Goal: Task Accomplishment & Management: Complete application form

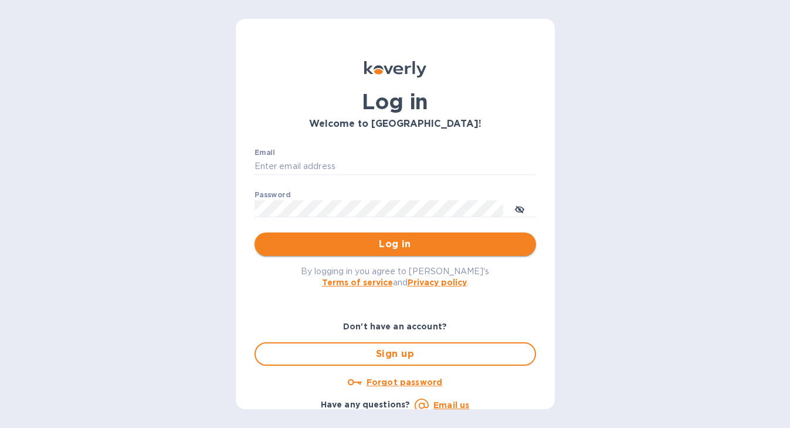
type input "[EMAIL_ADDRESS][DOMAIN_NAME]"
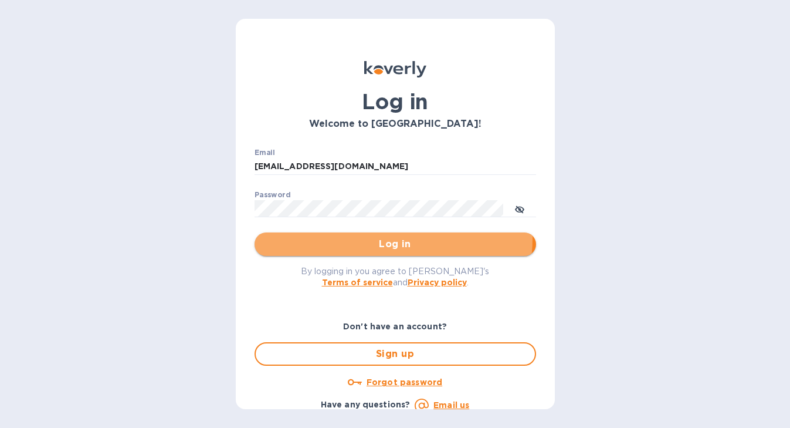
click at [376, 238] on span "Log in" at bounding box center [395, 244] width 263 height 14
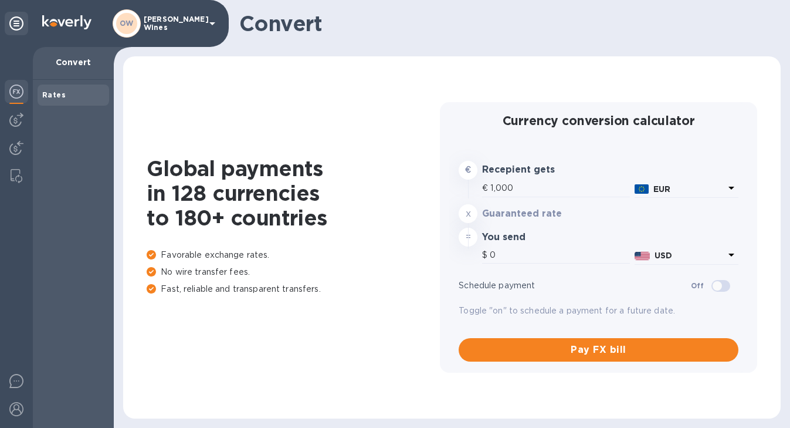
type input "1,173.4"
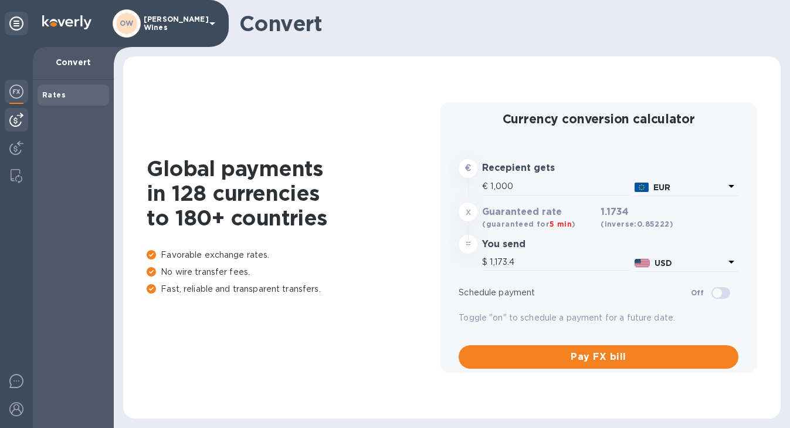
click at [18, 121] on img at bounding box center [16, 120] width 14 height 14
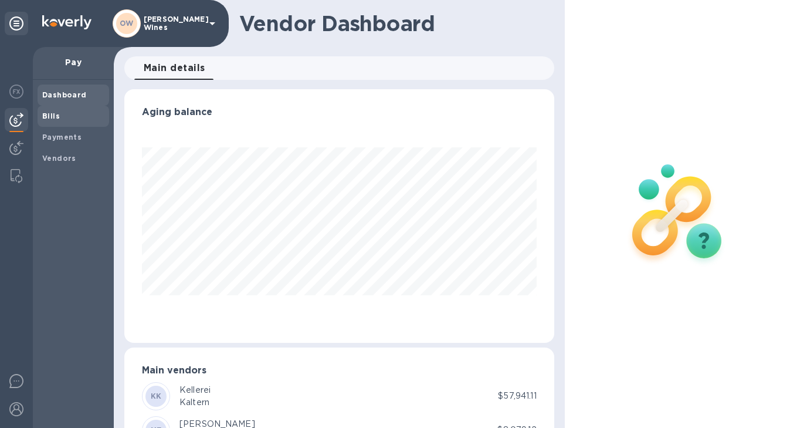
click at [48, 116] on b "Bills" at bounding box center [51, 115] width 18 height 9
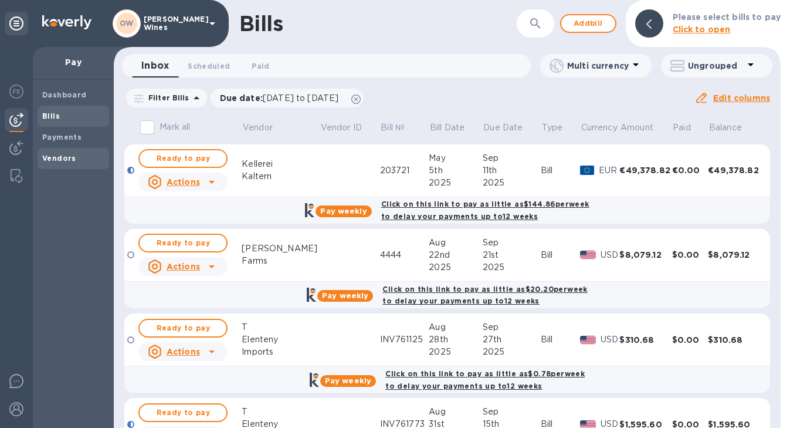
click at [62, 155] on b "Vendors" at bounding box center [59, 158] width 34 height 9
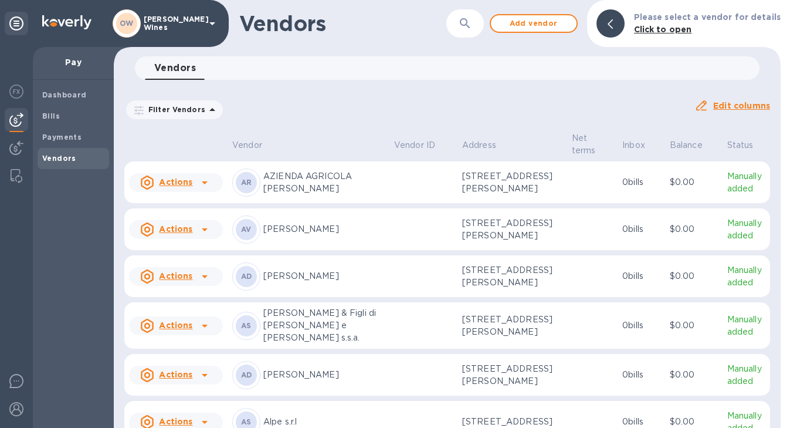
click at [472, 23] on icon "button" at bounding box center [465, 23] width 14 height 14
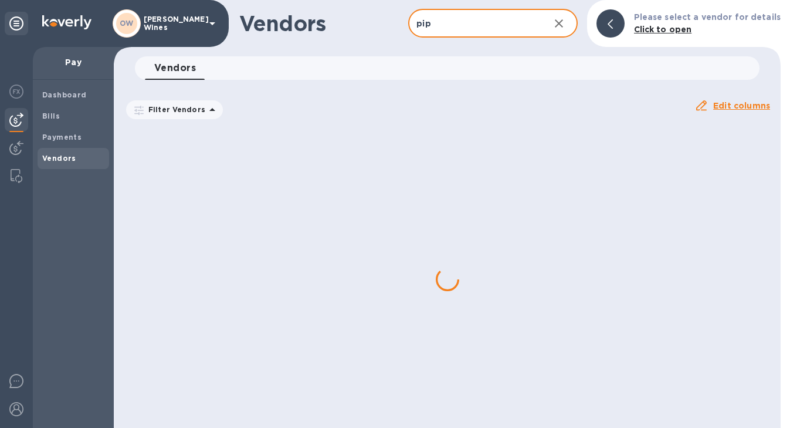
type input "piperita"
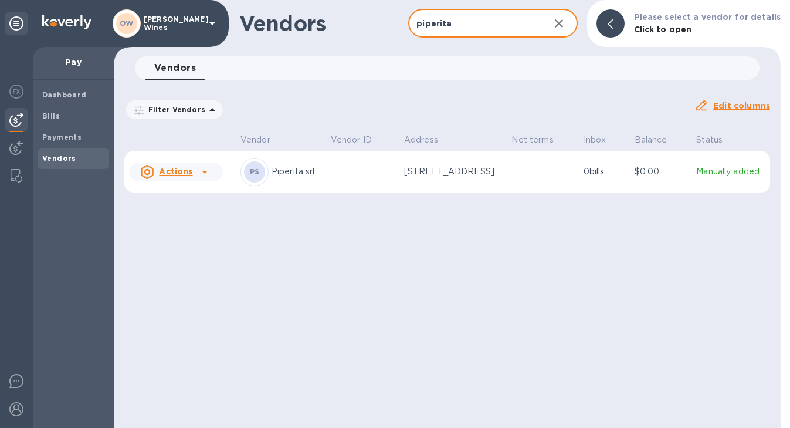
click at [201, 171] on icon at bounding box center [205, 172] width 14 height 14
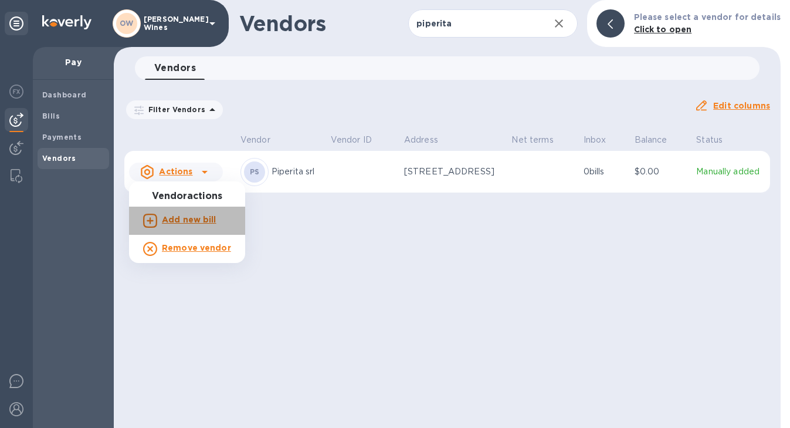
click at [193, 221] on b "Add new bill" at bounding box center [189, 219] width 55 height 9
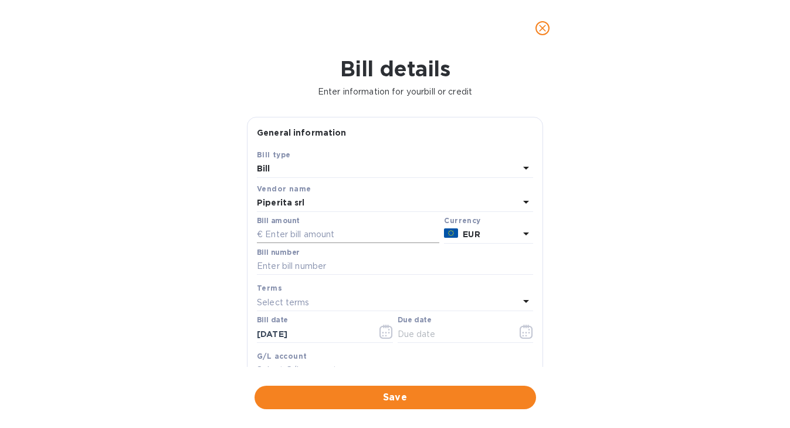
click at [345, 232] on input "text" at bounding box center [348, 235] width 182 height 18
type input "12,910.50"
click at [292, 269] on input "text" at bounding box center [395, 267] width 276 height 18
type input "17/2025"
drag, startPoint x: 317, startPoint y: 334, endPoint x: 204, endPoint y: 333, distance: 113.8
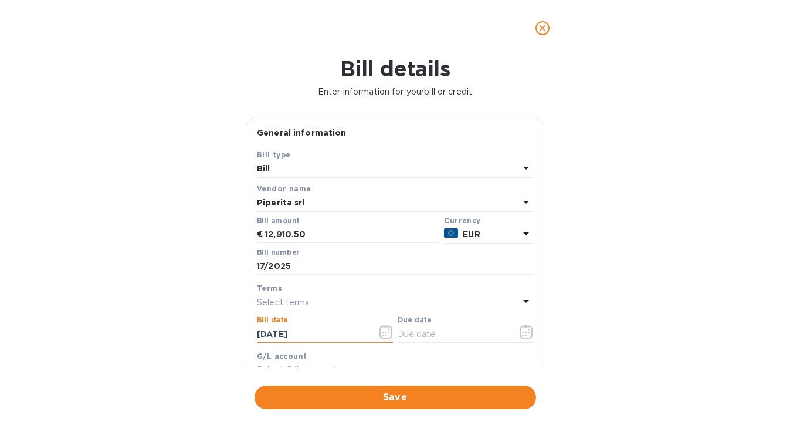
click at [204, 333] on div "Bill details Enter information for your bill or credit General information Save…" at bounding box center [395, 241] width 790 height 371
type input "06/10/2025"
click at [529, 332] on button "button" at bounding box center [527, 331] width 28 height 28
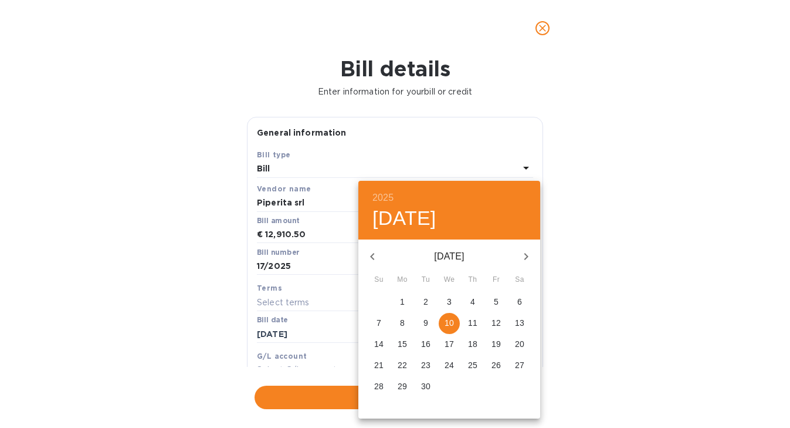
click at [497, 322] on p "12" at bounding box center [496, 323] width 9 height 12
type input "09/12/2025"
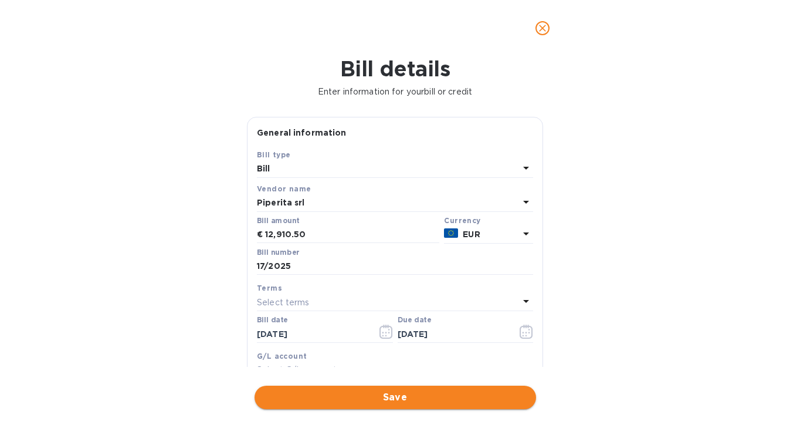
click at [401, 397] on span "Save" at bounding box center [395, 397] width 263 height 14
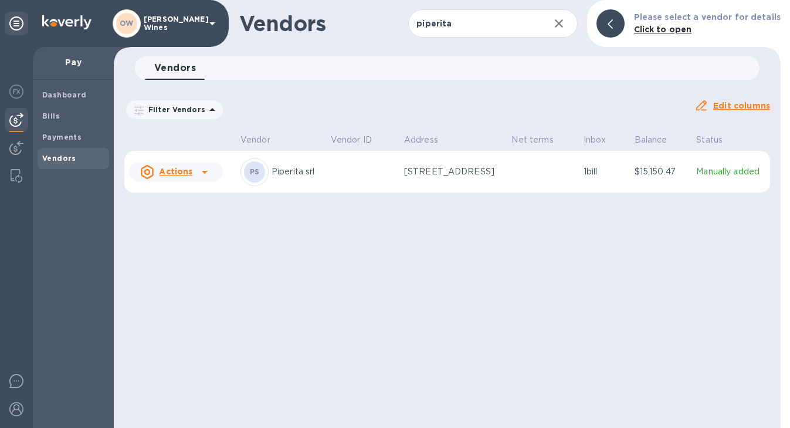
click at [203, 172] on icon at bounding box center [205, 172] width 6 height 3
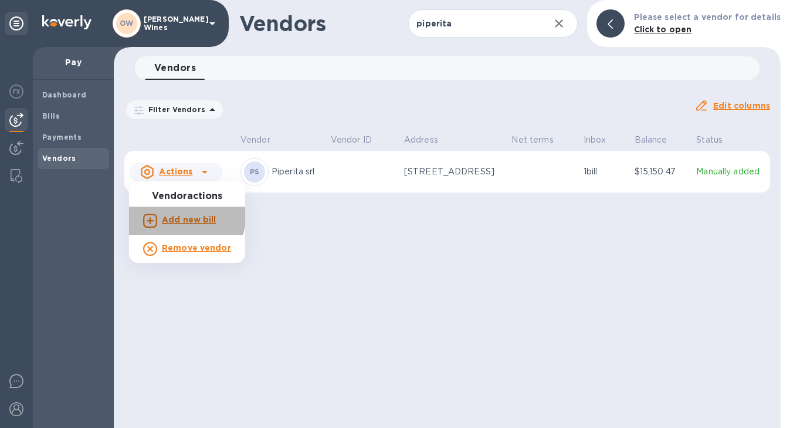
click at [182, 216] on b "Add new bill" at bounding box center [189, 219] width 55 height 9
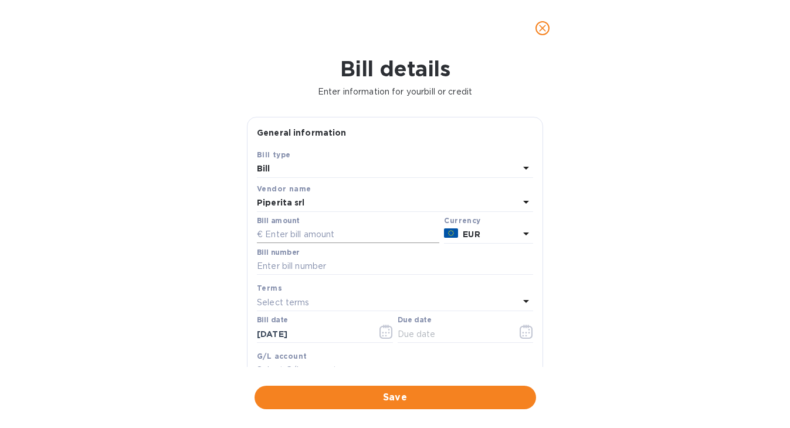
click at [282, 236] on input "text" at bounding box center [348, 235] width 182 height 18
type input "19,127.53"
click at [270, 267] on input "text" at bounding box center [395, 267] width 276 height 18
type input "19/2025 (less credit for 31.50 & 2,988.47 euros)"
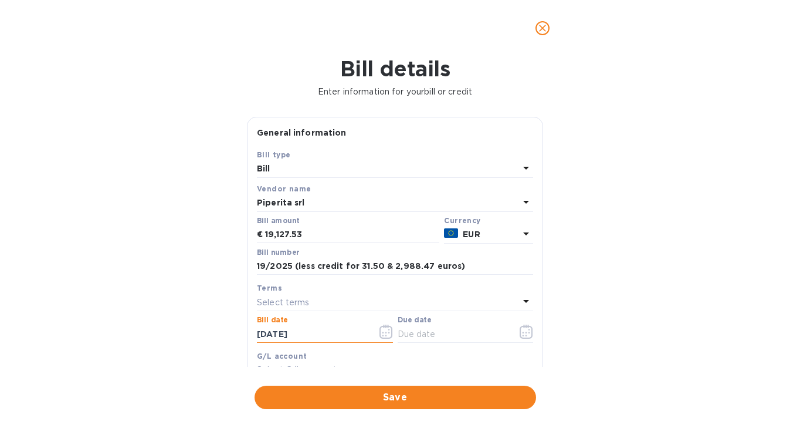
drag, startPoint x: 327, startPoint y: 334, endPoint x: 231, endPoint y: 333, distance: 96.2
click at [231, 333] on div "Bill details Enter information for your bill or credit General information Save…" at bounding box center [395, 241] width 790 height 371
type input "06/20/2025"
click at [521, 334] on icon "button" at bounding box center [526, 331] width 13 height 14
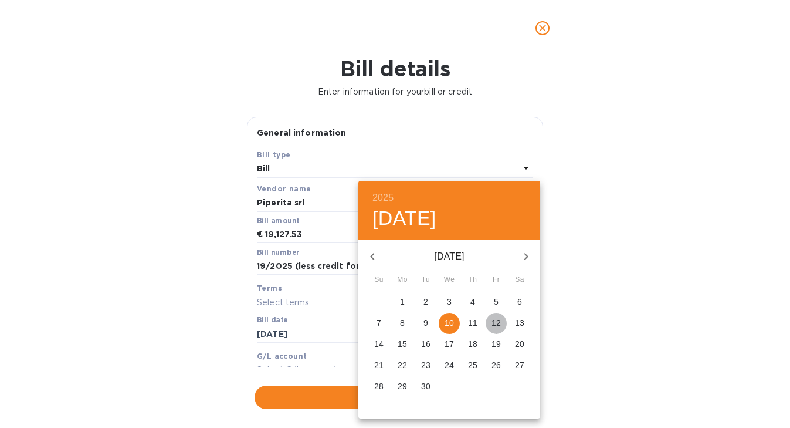
click at [499, 322] on p "12" at bounding box center [496, 323] width 9 height 12
type input "09/12/2025"
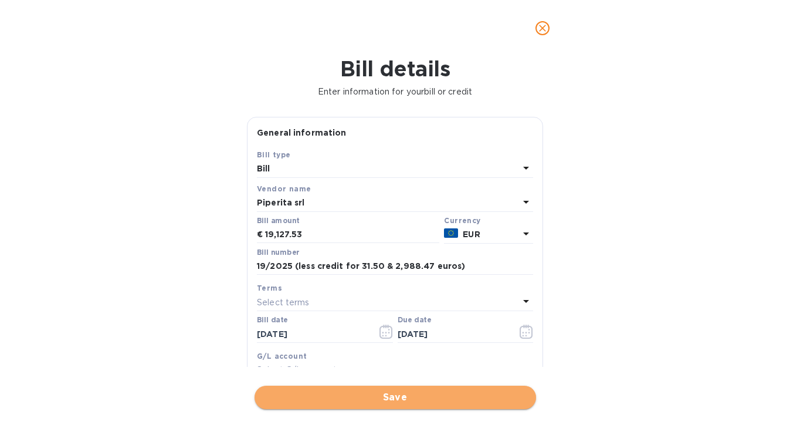
click at [431, 391] on span "Save" at bounding box center [395, 397] width 263 height 14
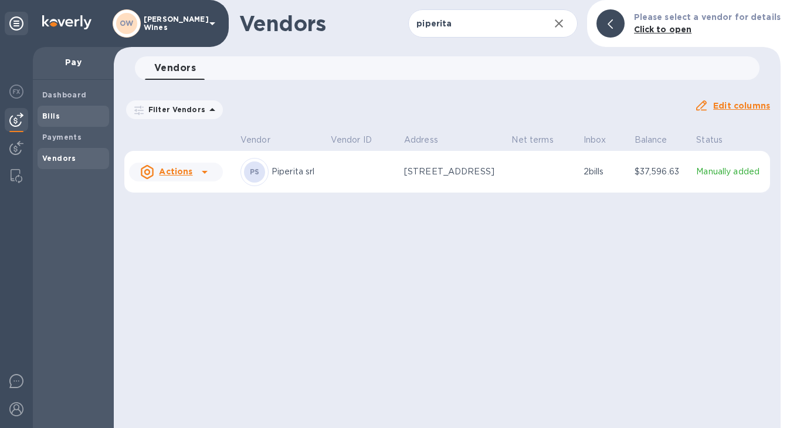
click at [47, 114] on b "Bills" at bounding box center [51, 115] width 18 height 9
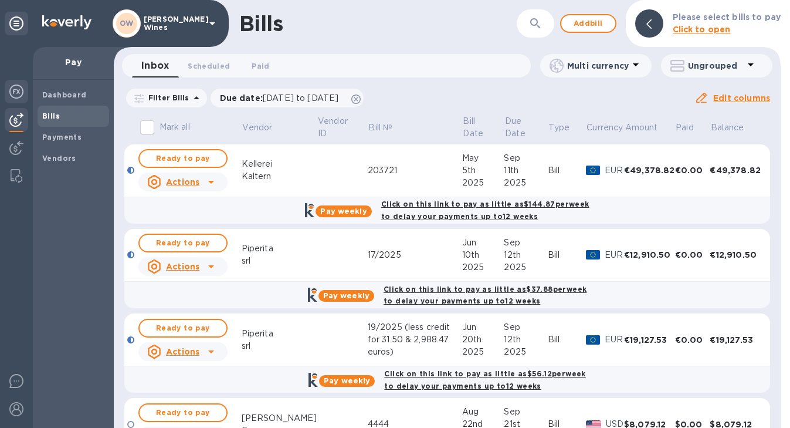
click at [12, 90] on img at bounding box center [16, 91] width 14 height 14
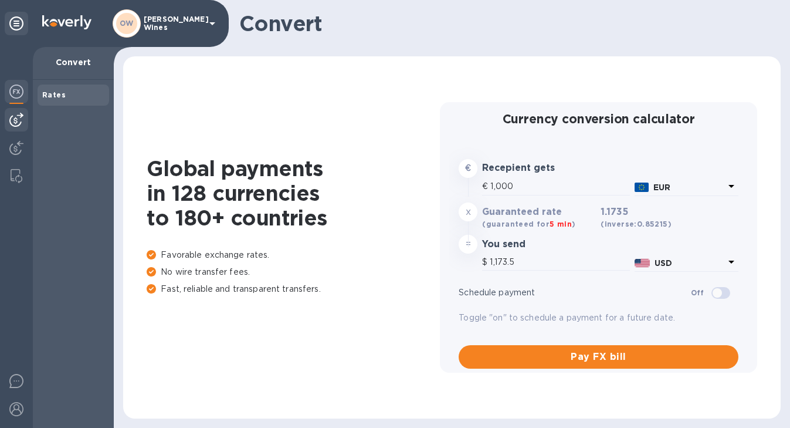
click at [16, 119] on img at bounding box center [16, 120] width 14 height 14
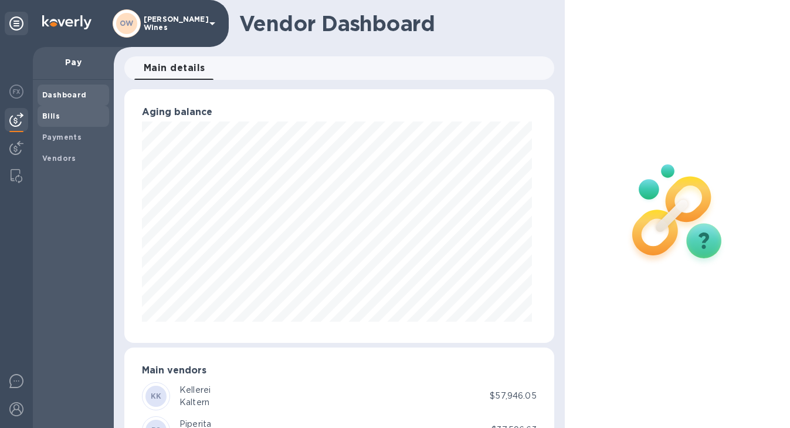
scroll to position [253, 425]
click at [49, 117] on b "Bills" at bounding box center [51, 115] width 18 height 9
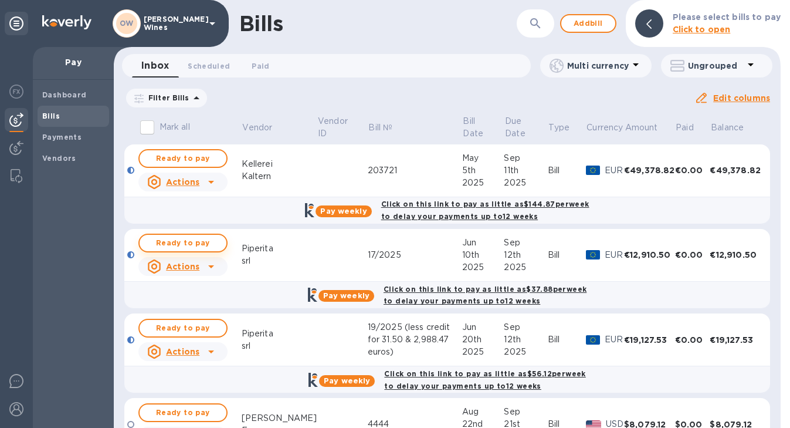
click at [197, 242] on span "Ready to pay" at bounding box center [183, 243] width 68 height 14
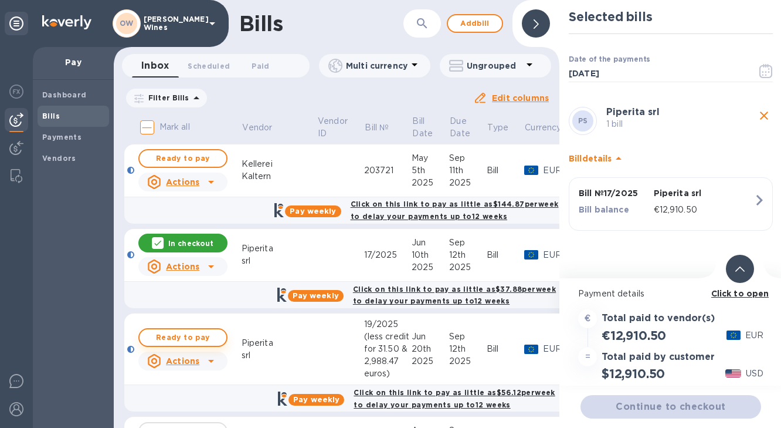
click at [192, 340] on span "Ready to pay" at bounding box center [183, 337] width 68 height 14
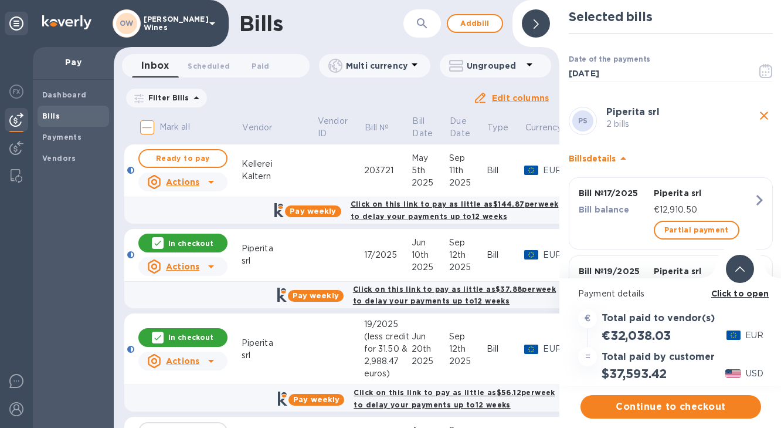
click at [752, 295] on b "Click to open" at bounding box center [741, 293] width 58 height 9
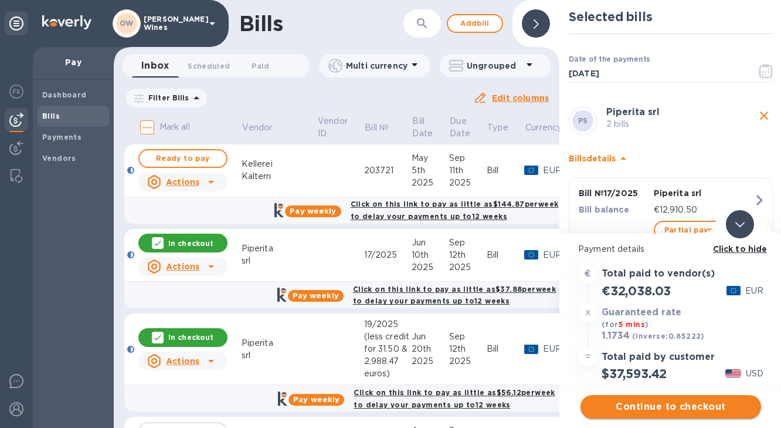
click at [674, 404] on span "Continue to checkout" at bounding box center [671, 406] width 162 height 14
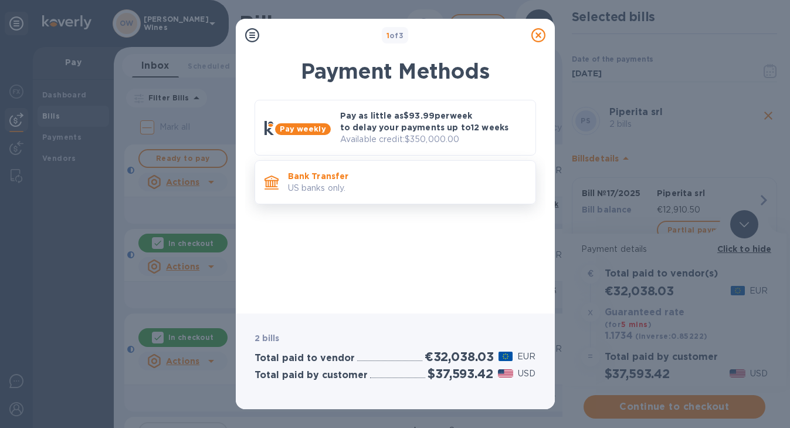
click at [314, 176] on p "Bank Transfer" at bounding box center [407, 176] width 238 height 12
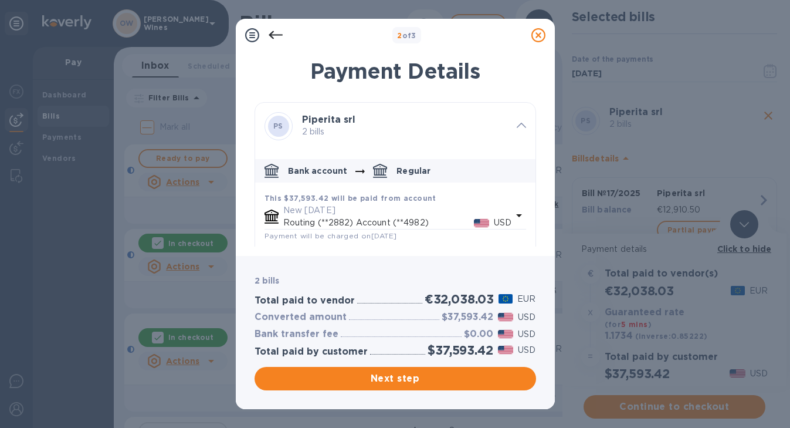
drag, startPoint x: 529, startPoint y: 145, endPoint x: 531, endPoint y: 158, distance: 12.4
click at [531, 158] on div "PS Piperita srl 2 bills Bank account Regular This $37,593.42 will be paid from …" at bounding box center [396, 174] width 282 height 144
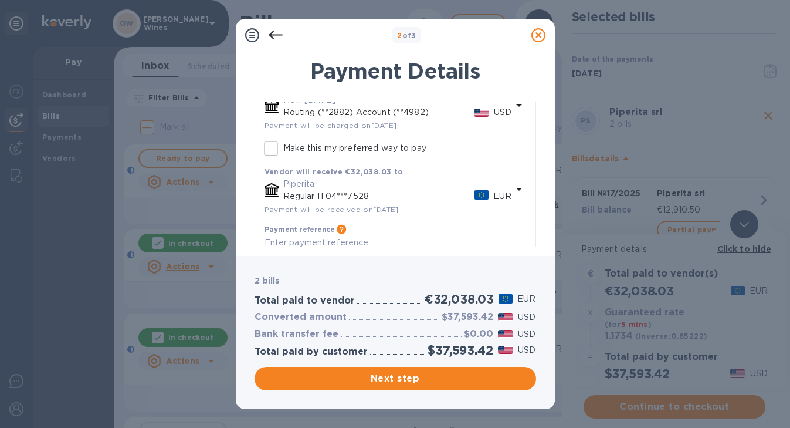
scroll to position [100, 0]
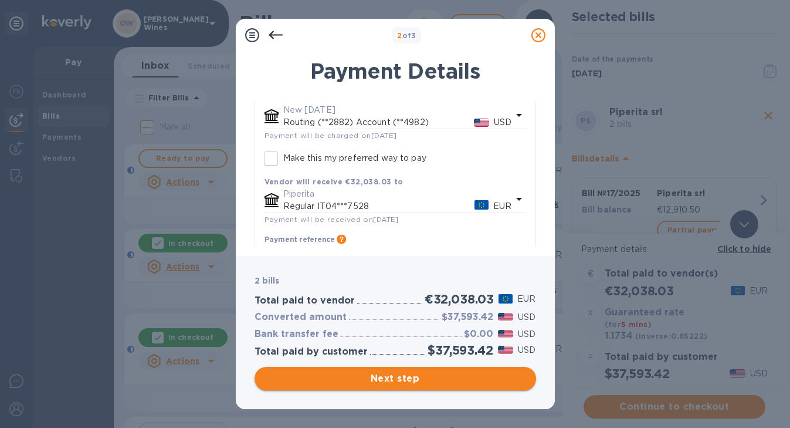
click at [435, 382] on span "Next step" at bounding box center [395, 378] width 263 height 14
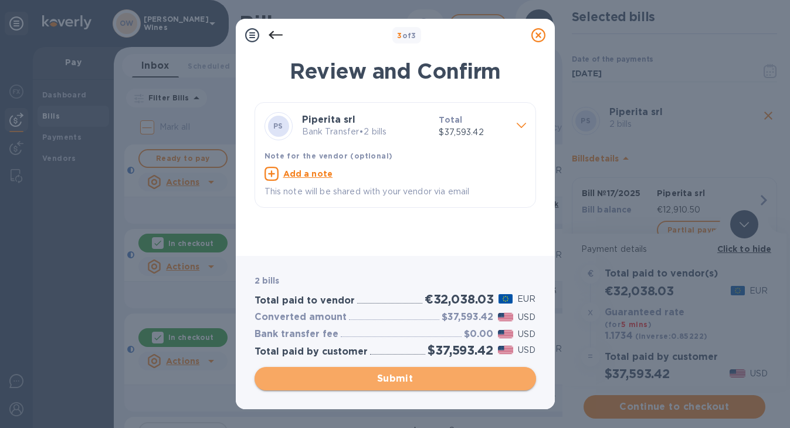
click at [417, 372] on span "Submit" at bounding box center [395, 378] width 263 height 14
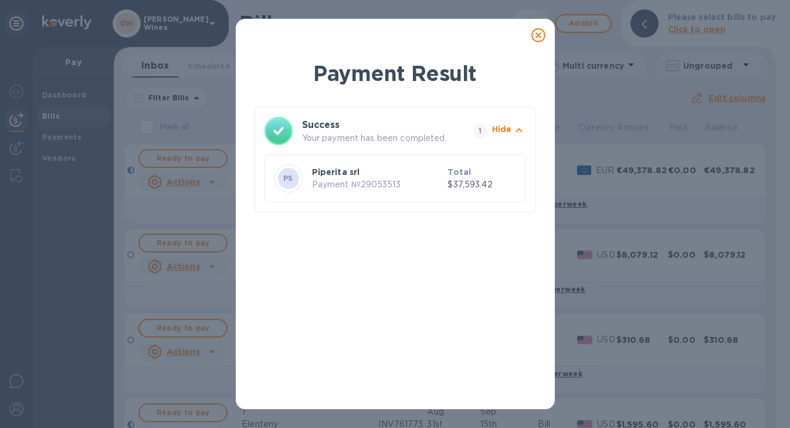
click at [532, 32] on icon at bounding box center [538, 35] width 14 height 14
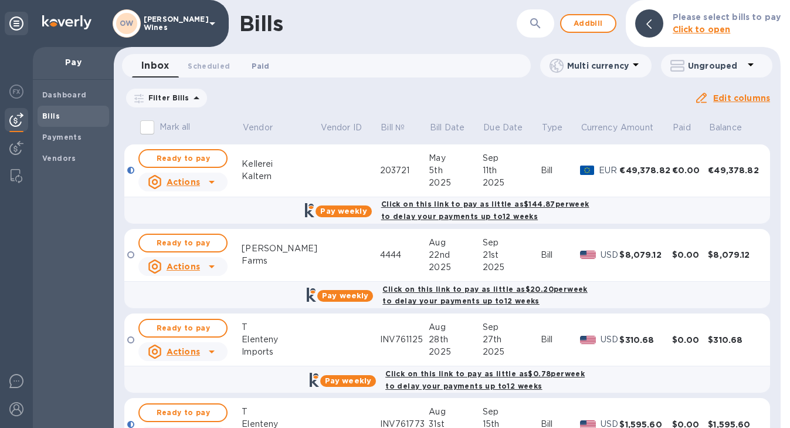
click at [261, 68] on span "Paid 0" at bounding box center [261, 66] width 18 height 12
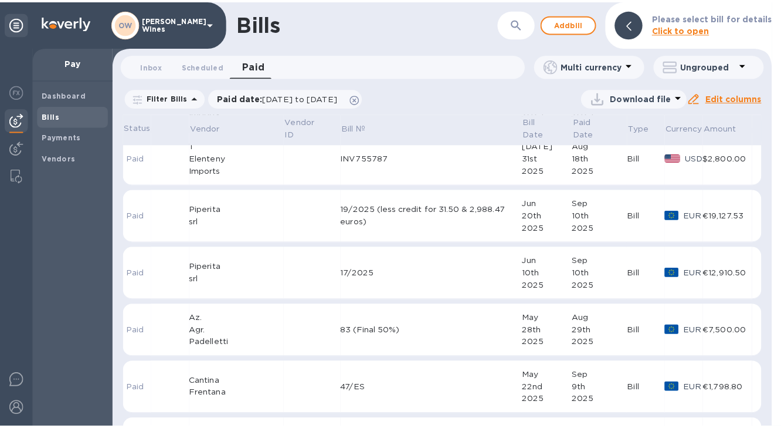
scroll to position [1189, 0]
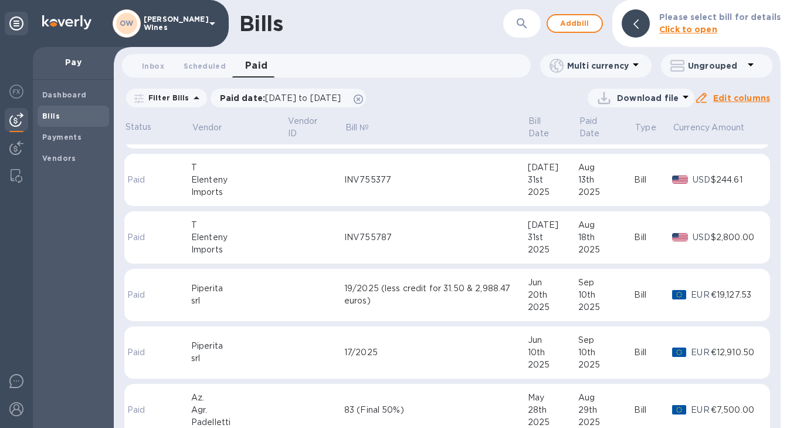
click at [287, 283] on td at bounding box center [315, 295] width 57 height 53
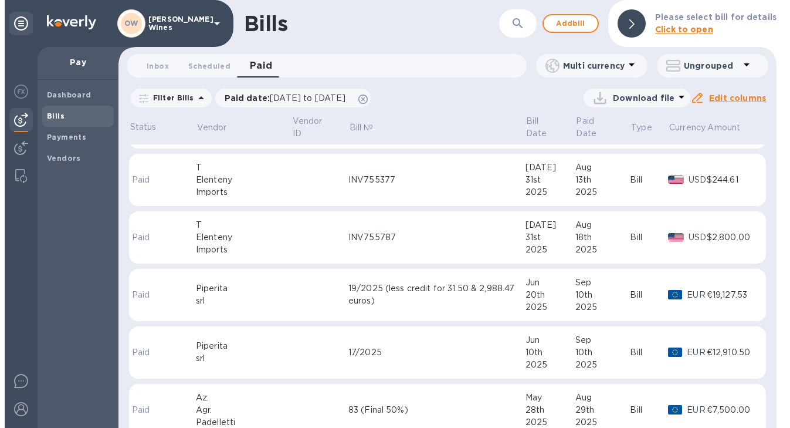
scroll to position [1206, 0]
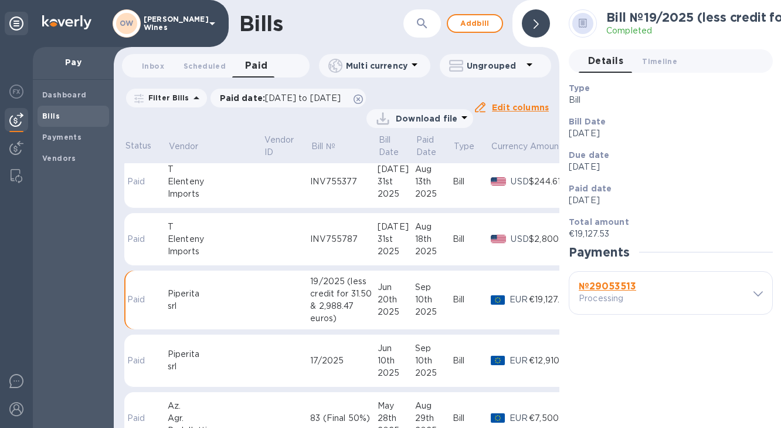
click at [614, 287] on b "№ 29053513" at bounding box center [607, 285] width 57 height 11
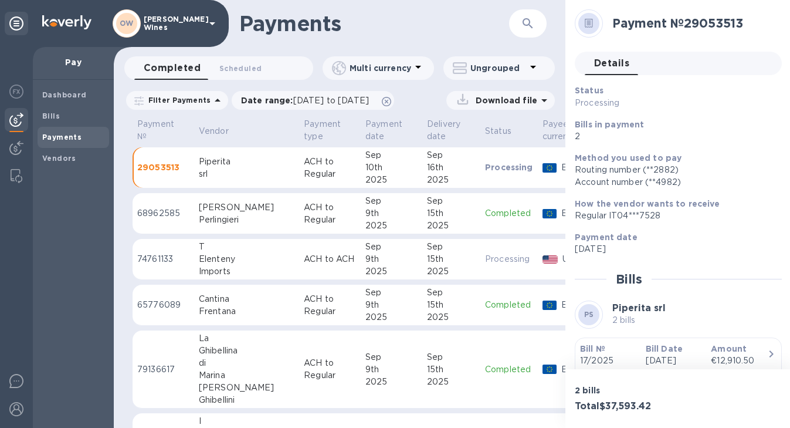
click at [597, 347] on b "Bill №" at bounding box center [592, 348] width 25 height 9
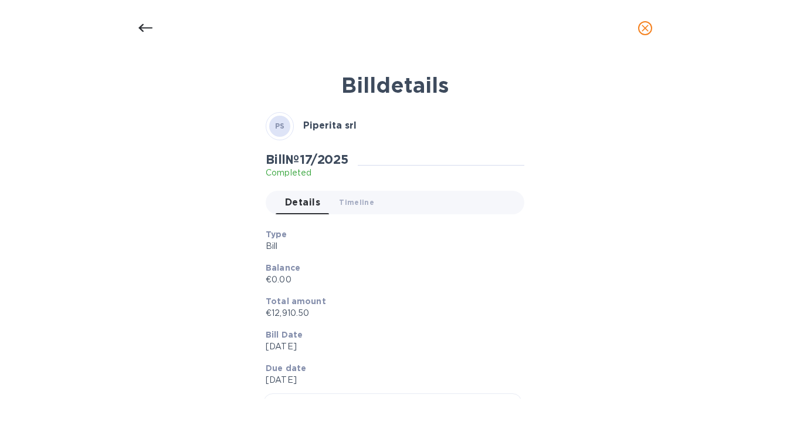
click at [144, 28] on icon at bounding box center [145, 28] width 14 height 8
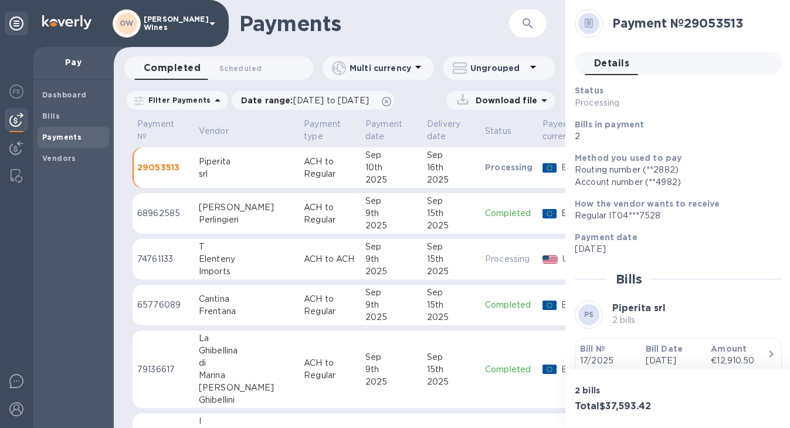
scroll to position [21, 0]
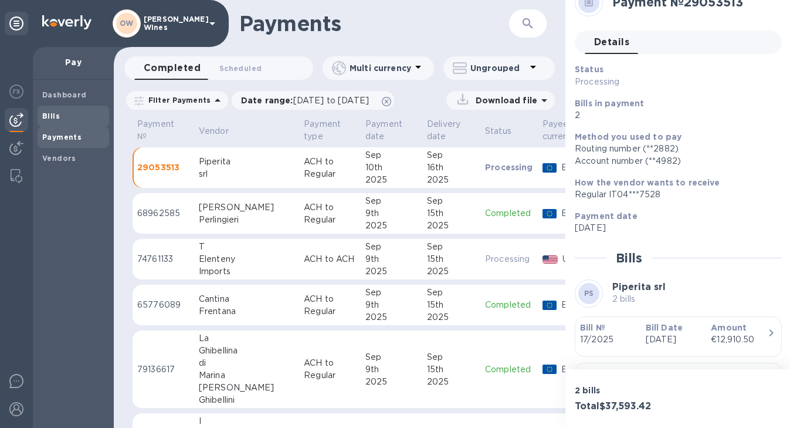
click at [52, 111] on b "Bills" at bounding box center [51, 115] width 18 height 9
